Goal: Task Accomplishment & Management: Manage account settings

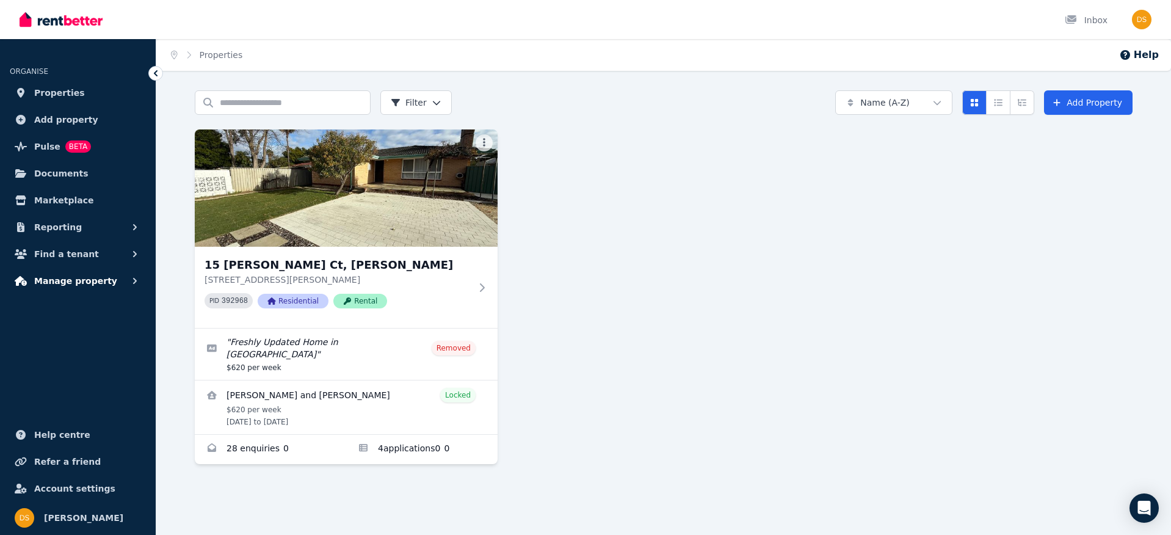
click at [76, 281] on span "Manage property" at bounding box center [75, 280] width 83 height 15
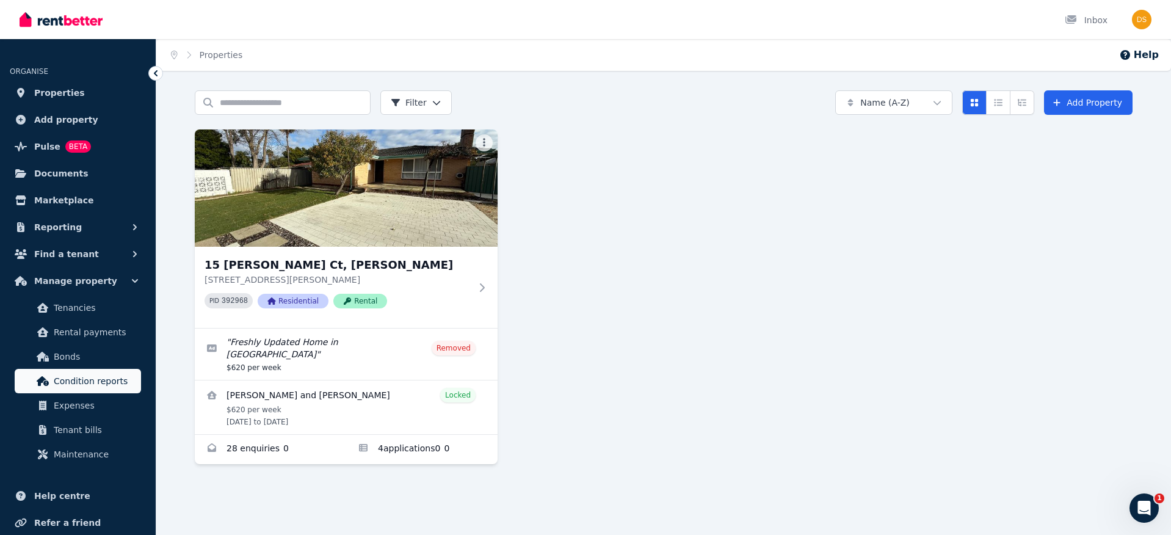
click at [88, 379] on span "Condition reports" at bounding box center [95, 381] width 82 height 15
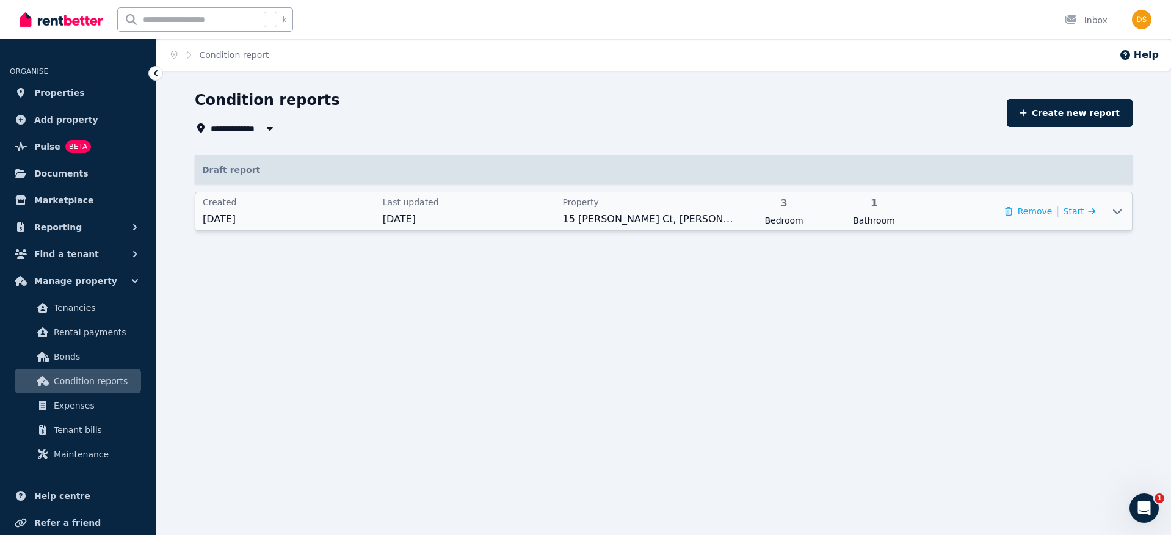
click at [972, 214] on div "Remove | Start" at bounding box center [1008, 211] width 173 height 31
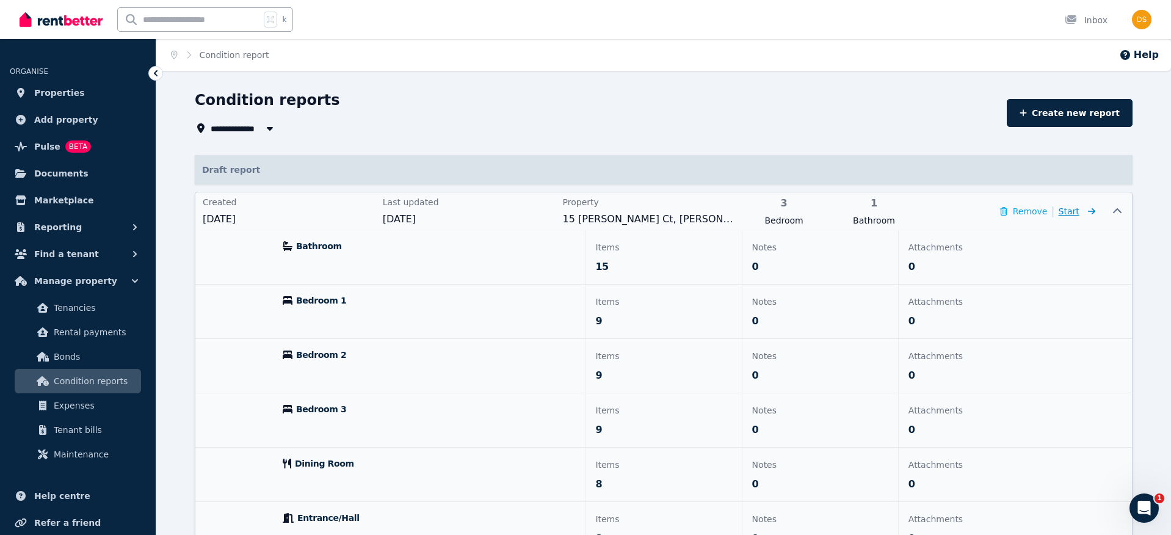
click at [1082, 210] on span "Start" at bounding box center [1077, 211] width 37 height 15
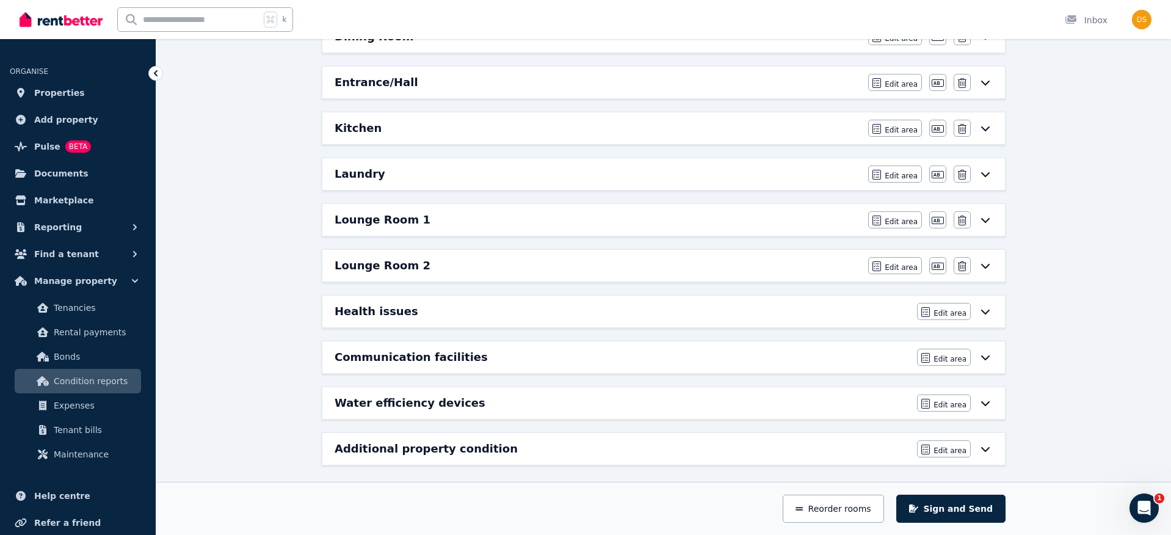
scroll to position [383, 0]
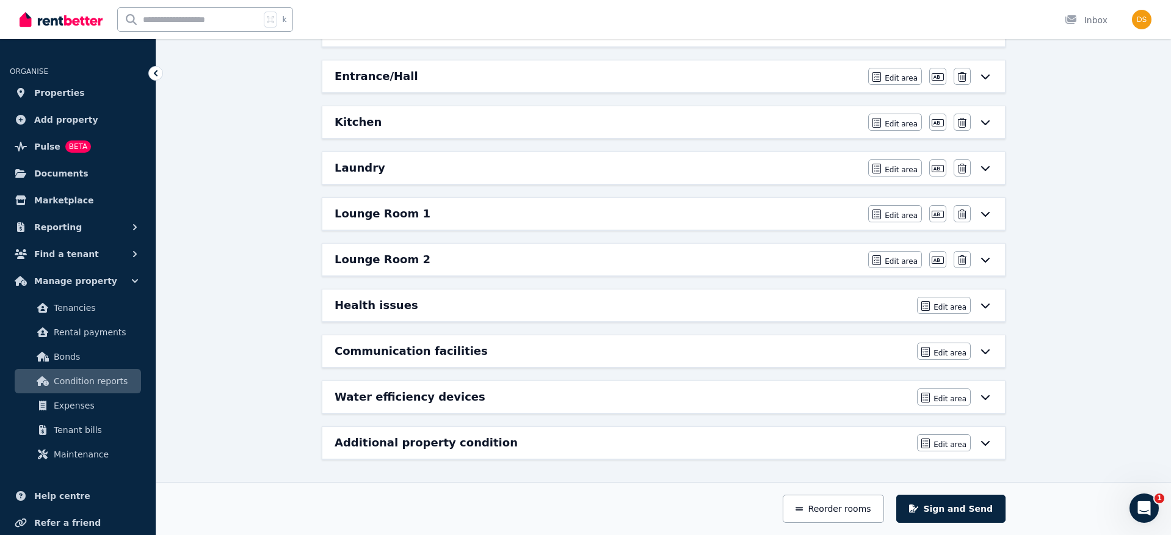
click at [986, 305] on icon at bounding box center [985, 305] width 15 height 10
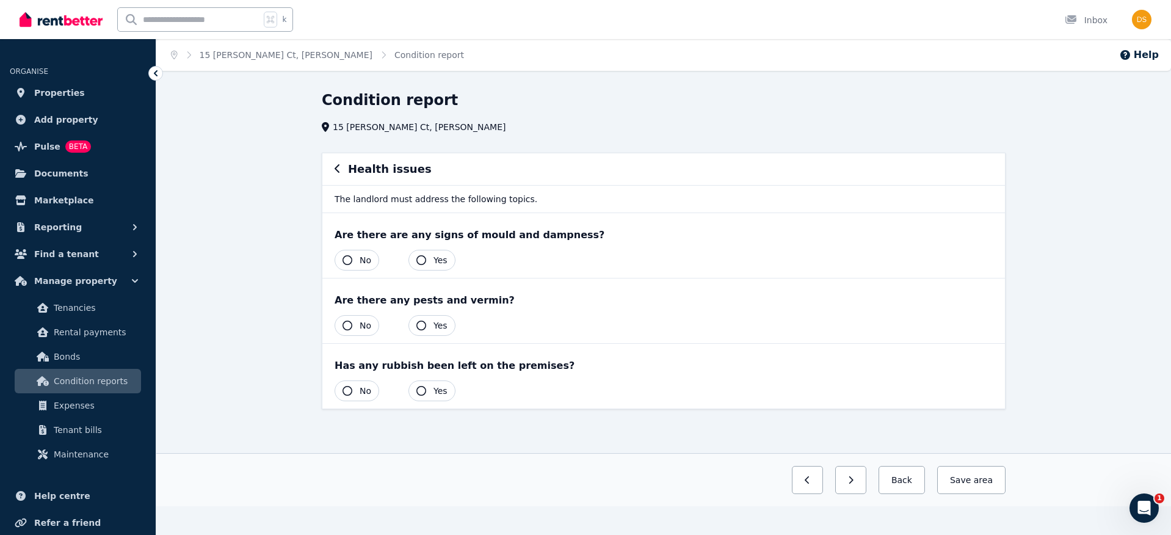
scroll to position [0, 0]
click at [907, 483] on button "Back" at bounding box center [901, 480] width 46 height 28
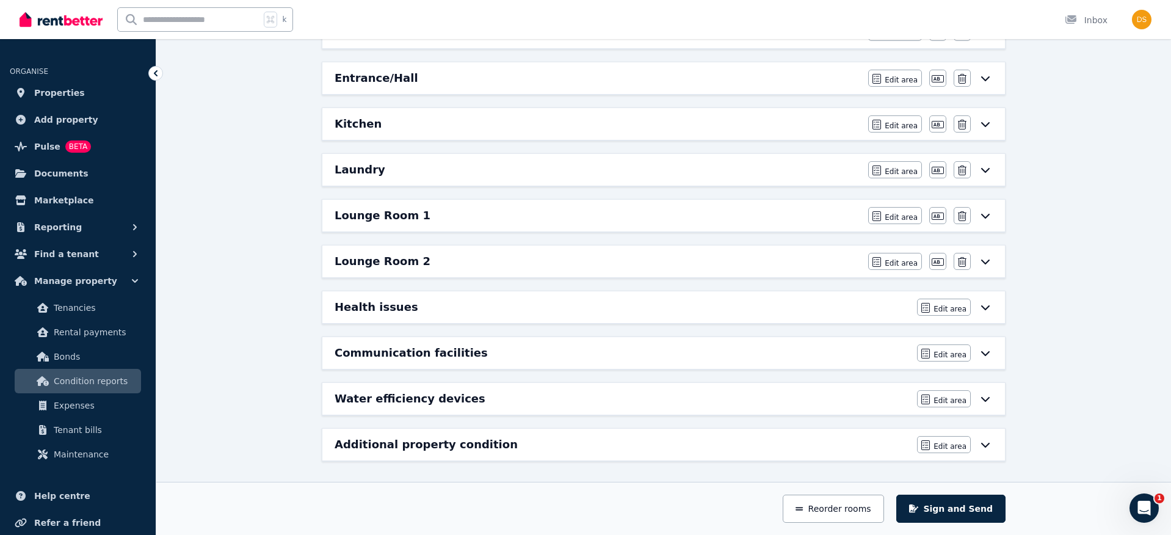
scroll to position [383, 0]
click at [983, 355] on icon at bounding box center [985, 351] width 15 height 10
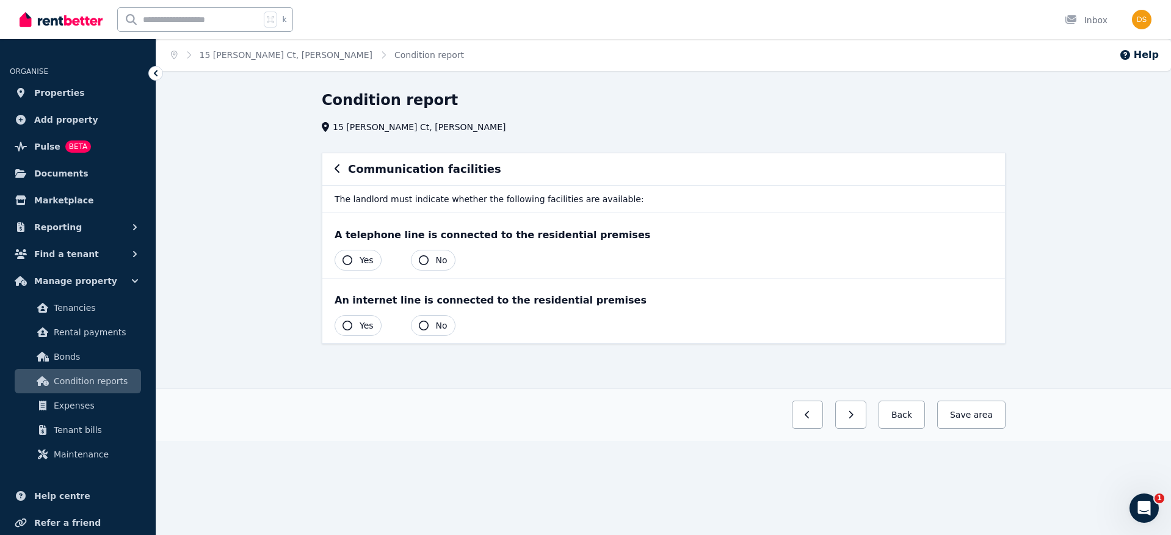
scroll to position [0, 0]
click at [892, 416] on button "Back" at bounding box center [901, 414] width 46 height 28
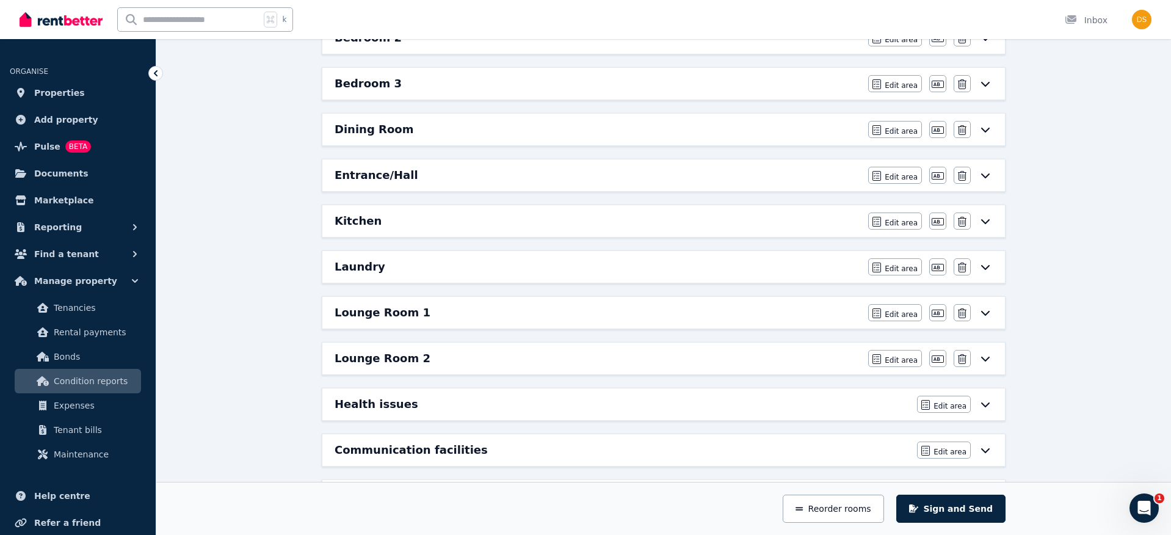
scroll to position [383, 0]
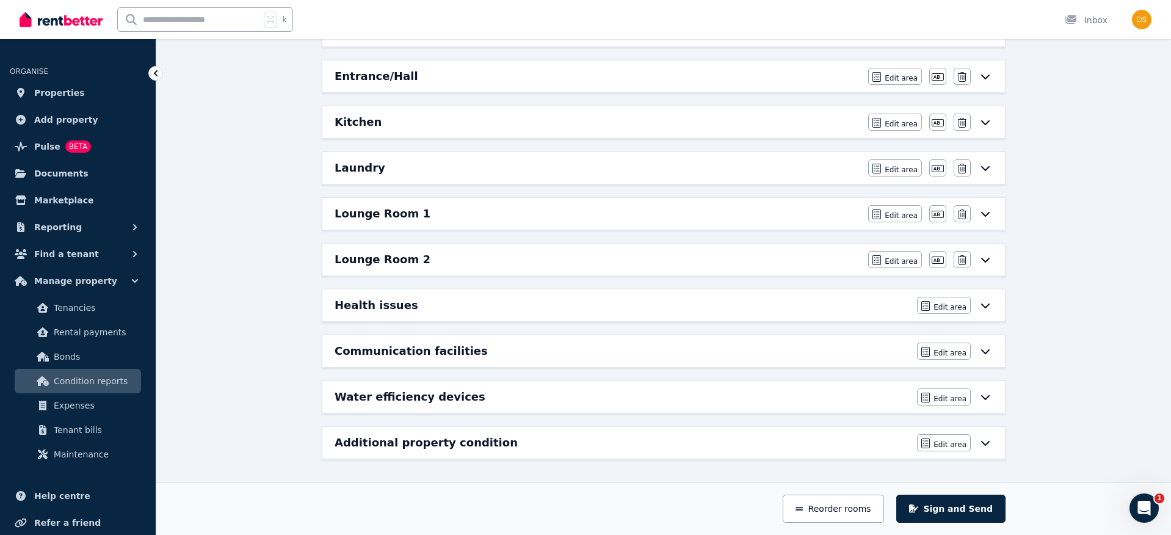
click at [994, 397] on div "Water efficiency devices Edit area Edit area" at bounding box center [663, 397] width 683 height 32
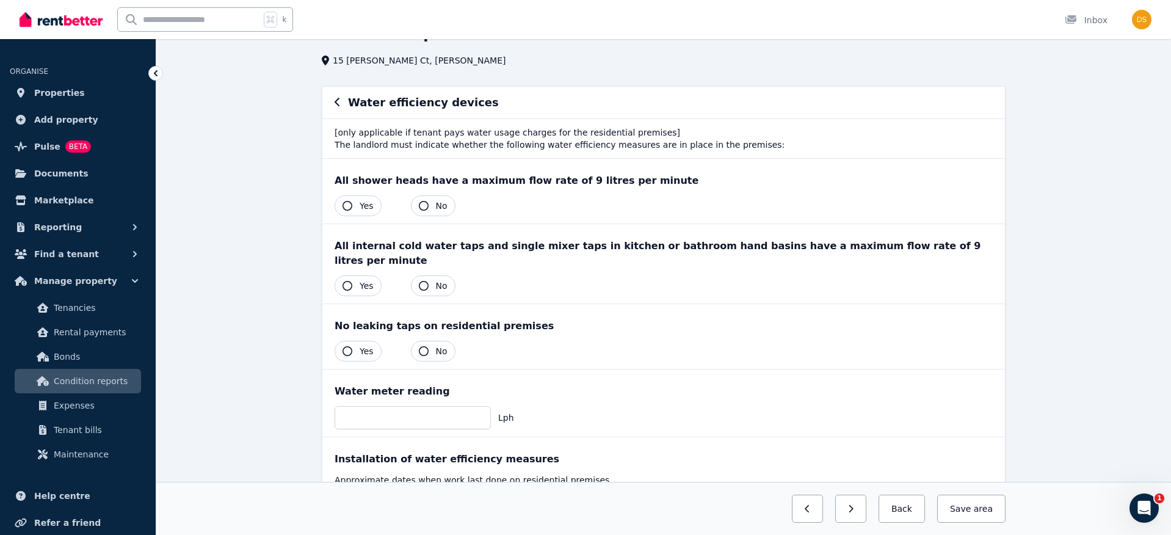
scroll to position [148, 0]
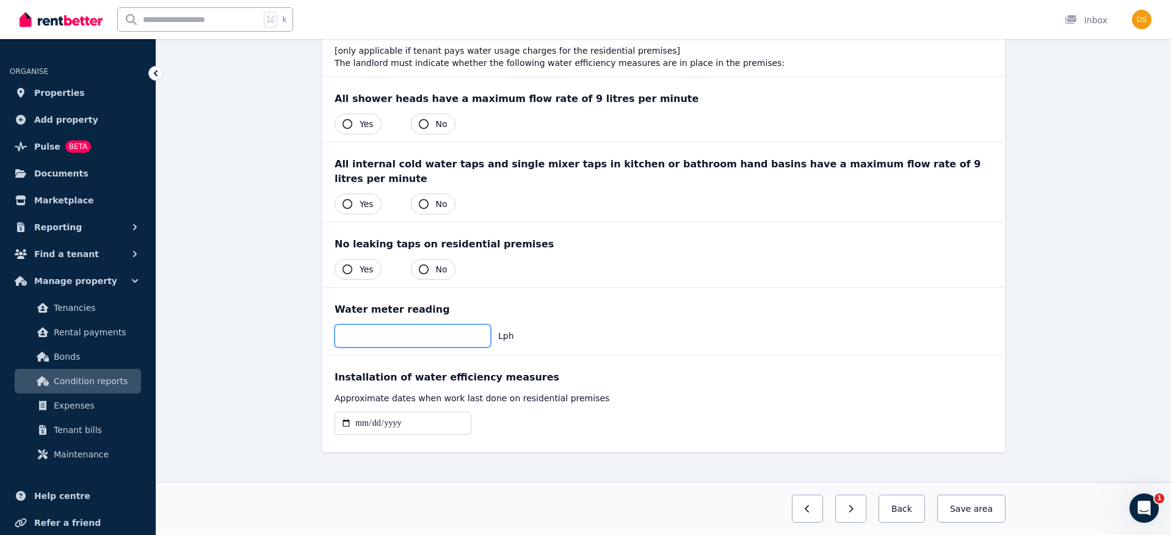
click at [413, 324] on input "number" at bounding box center [413, 335] width 156 height 23
